Goal: Task Accomplishment & Management: Use online tool/utility

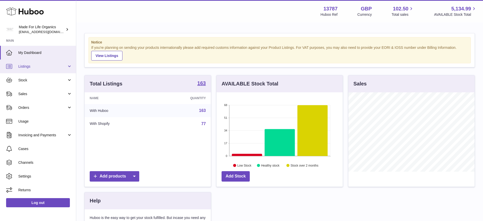
scroll to position [79, 126]
drag, startPoint x: 31, startPoint y: 64, endPoint x: 34, endPoint y: 65, distance: 3.1
click at [31, 65] on span "Listings" at bounding box center [42, 66] width 49 height 5
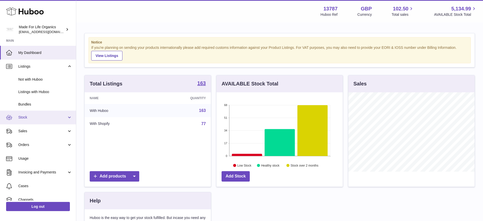
click at [27, 119] on span "Stock" at bounding box center [42, 117] width 49 height 5
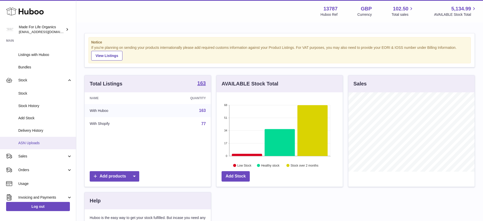
scroll to position [64, 0]
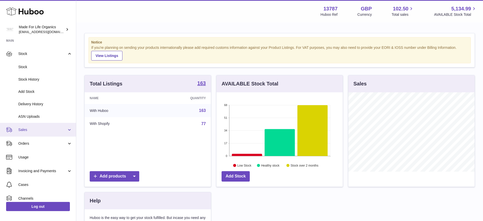
click at [33, 132] on link "Sales" at bounding box center [38, 130] width 76 height 14
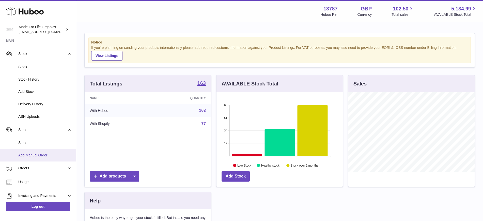
click at [35, 155] on span "Add Manual Order" at bounding box center [45, 155] width 54 height 5
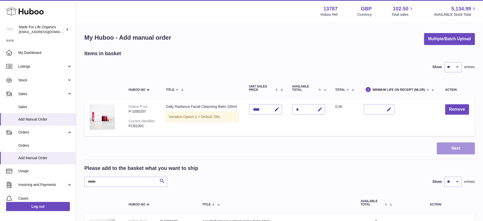
click at [447, 147] on button "Next" at bounding box center [456, 148] width 38 height 12
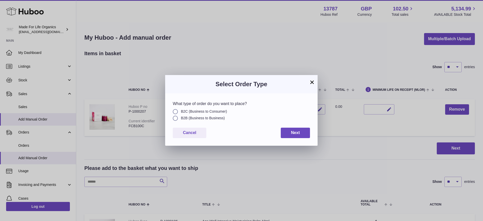
click at [312, 80] on button "×" at bounding box center [312, 82] width 6 height 6
